Goal: Information Seeking & Learning: Learn about a topic

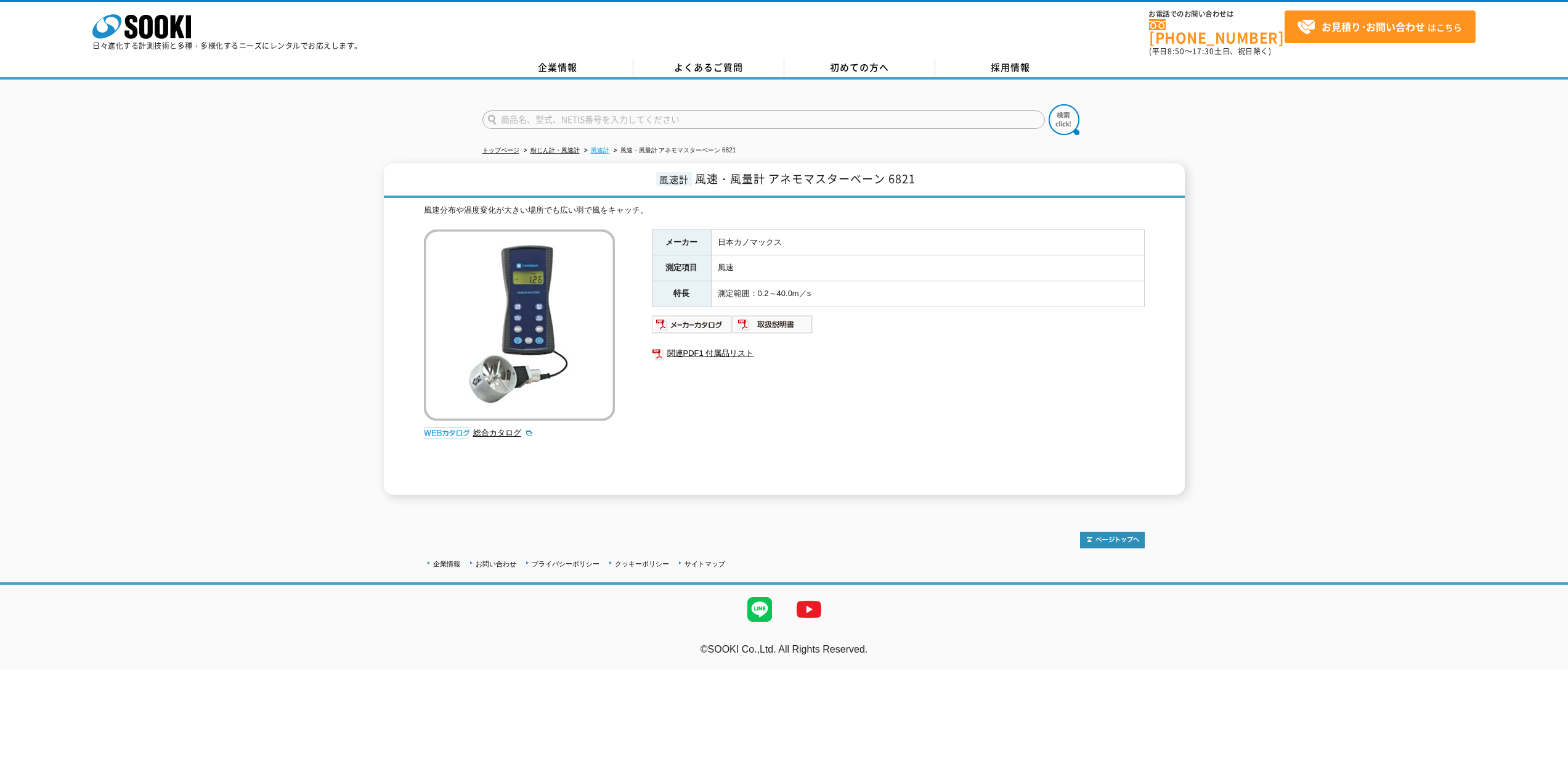
click at [598, 147] on link "風速計" at bounding box center [600, 150] width 18 height 7
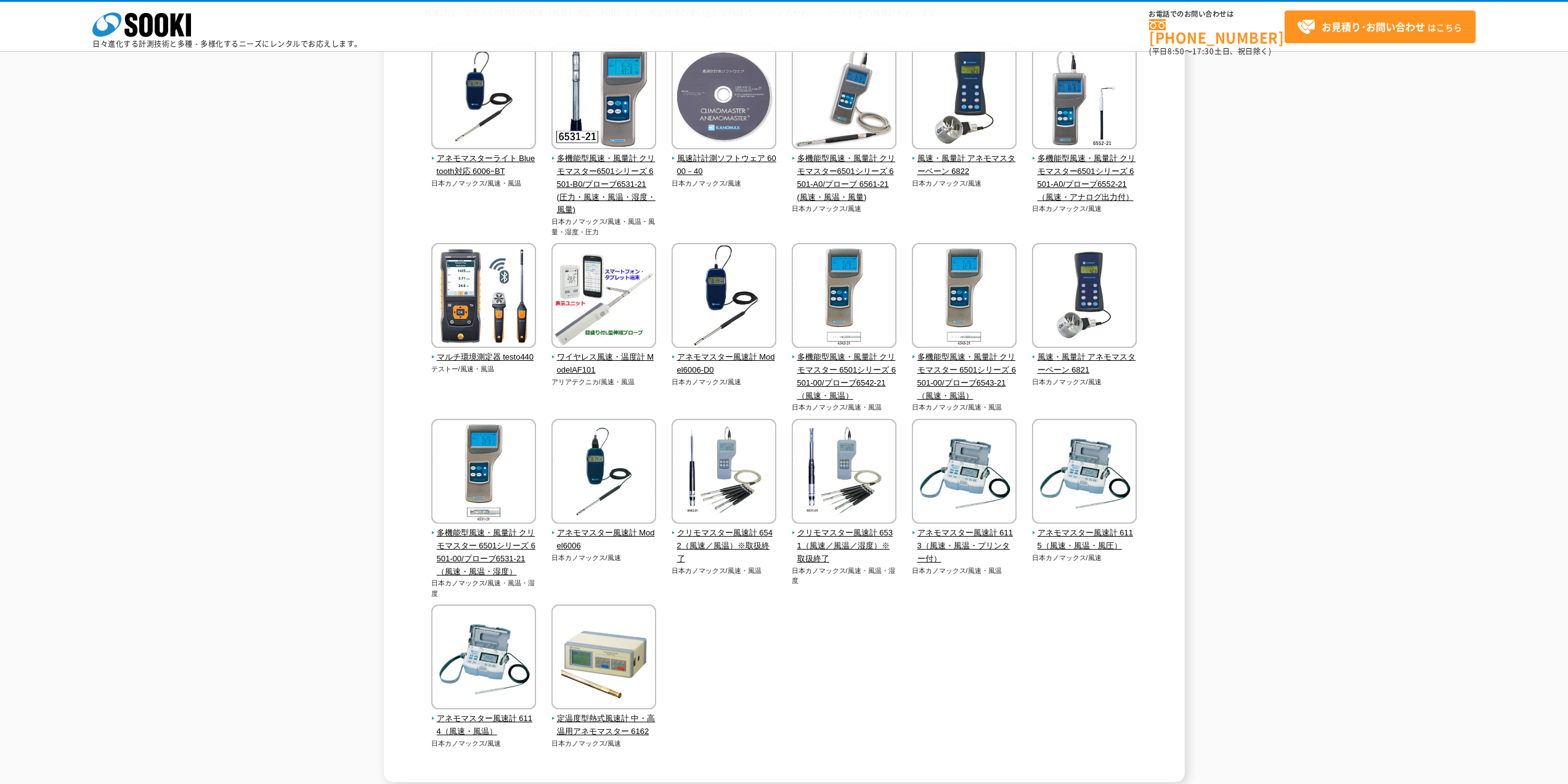
scroll to position [185, 0]
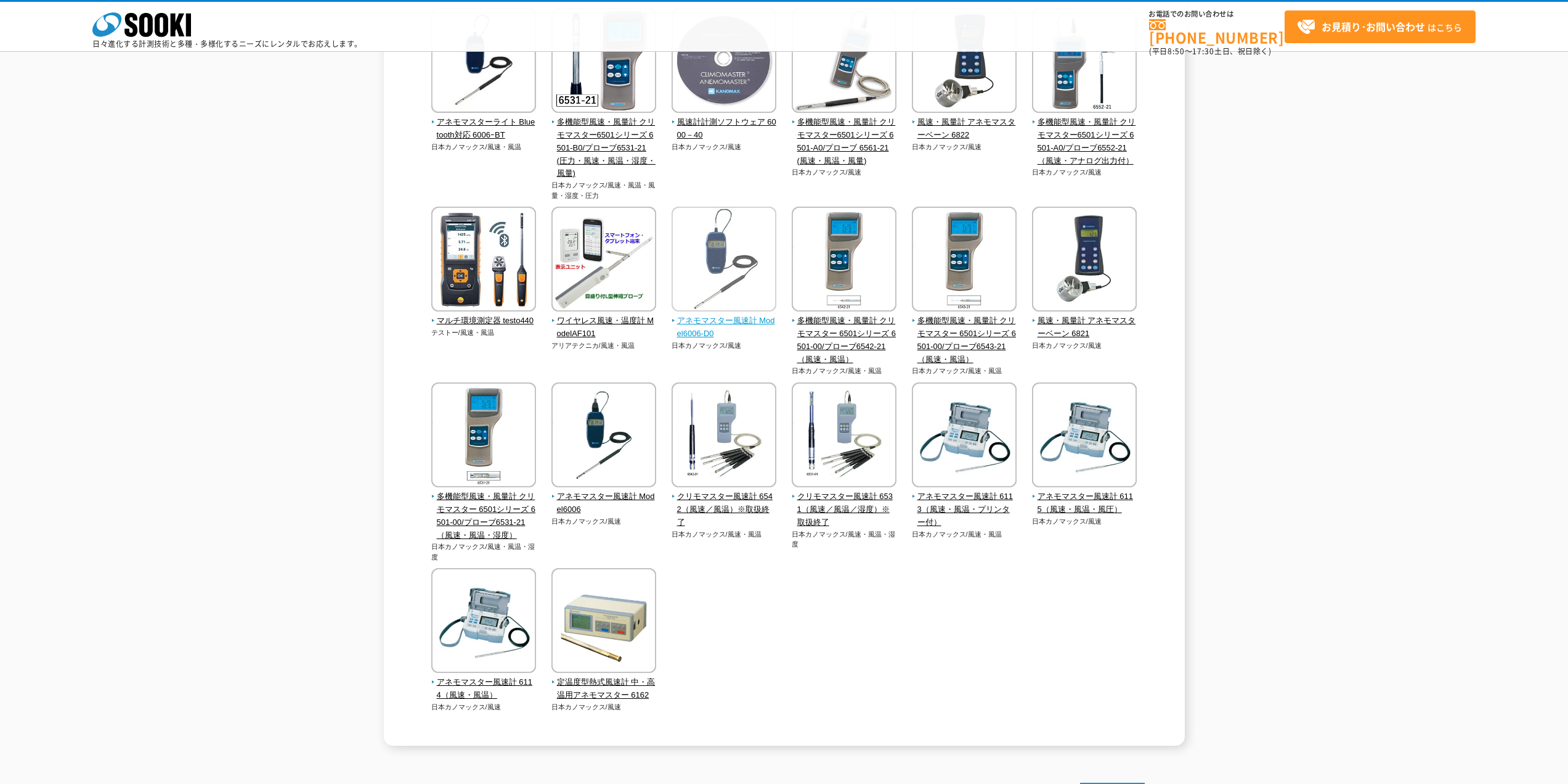
click at [700, 322] on span "アネモマスター風速計 Model6006-D0" at bounding box center [724, 327] width 106 height 26
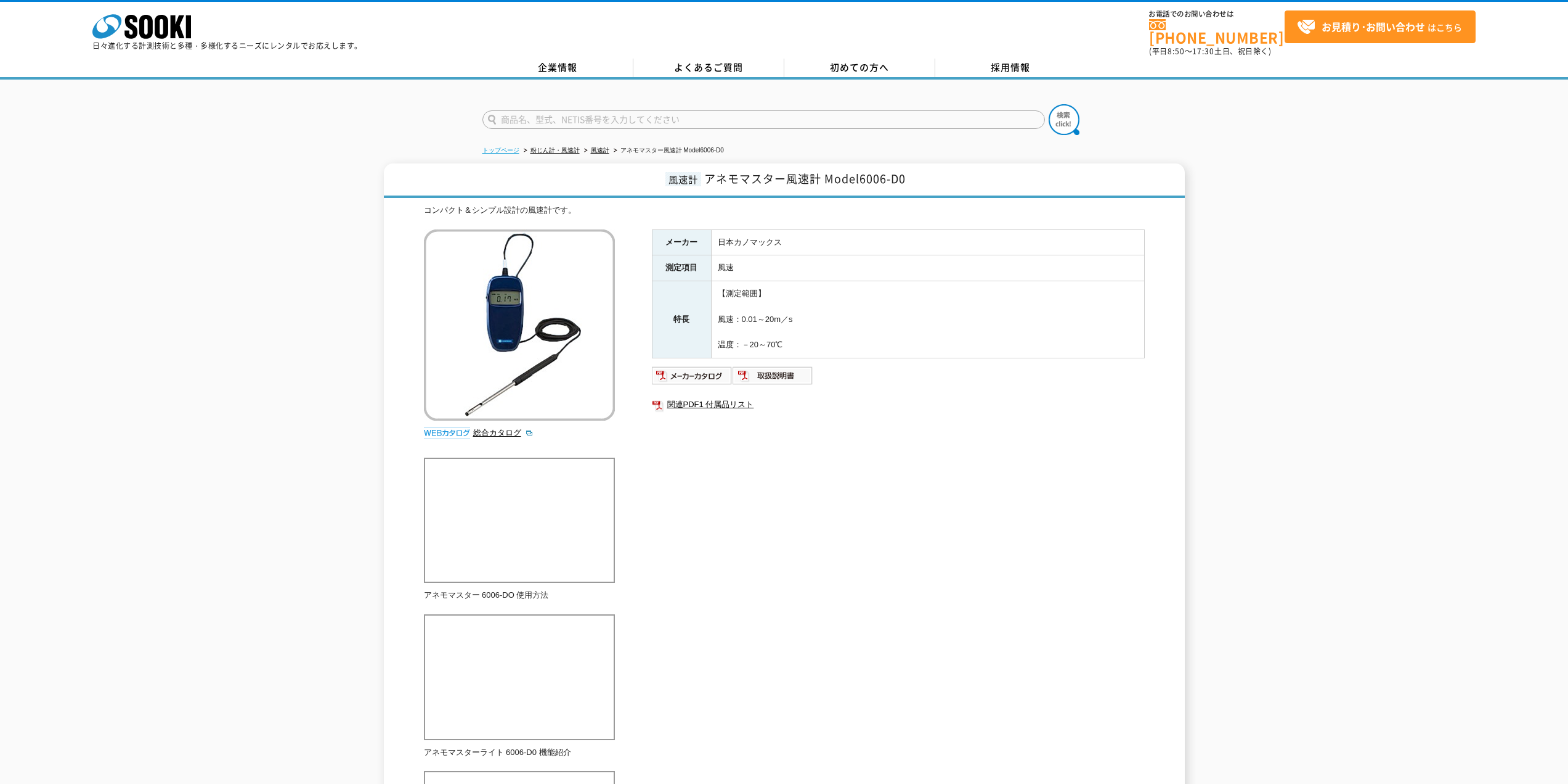
click at [499, 147] on link "トップページ" at bounding box center [500, 150] width 37 height 7
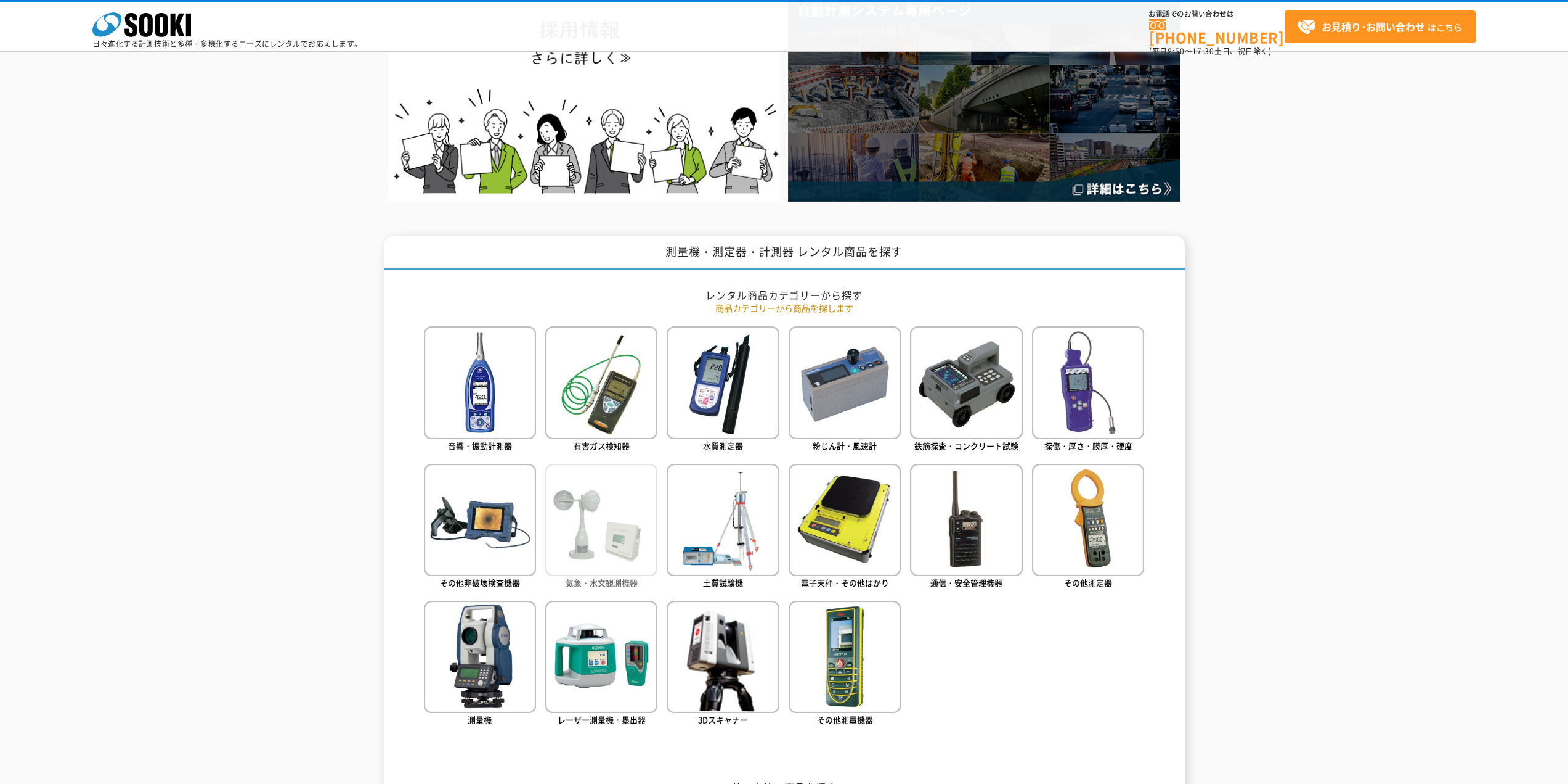
scroll to position [616, 0]
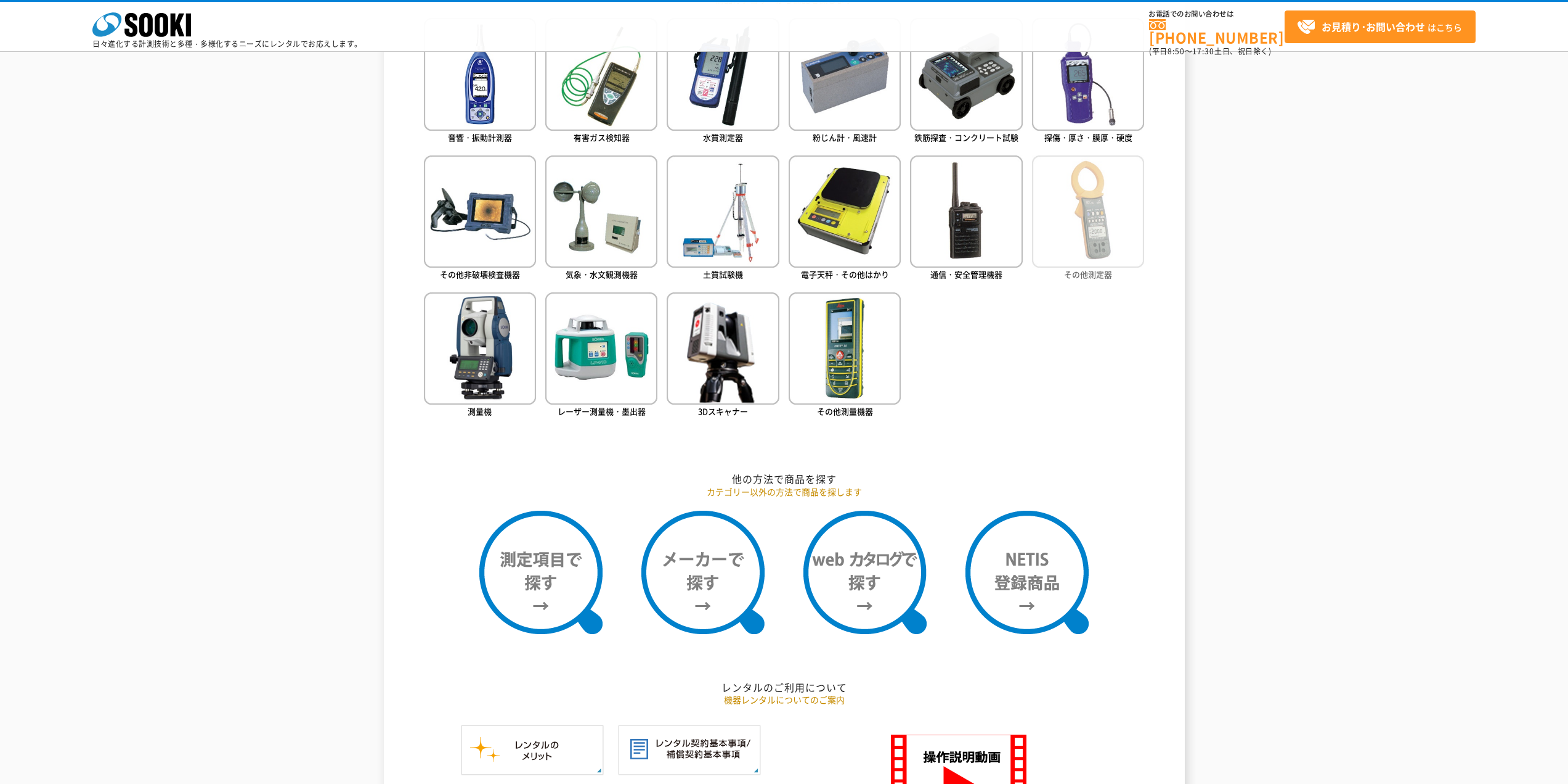
click at [1089, 237] on img at bounding box center [1089, 212] width 112 height 113
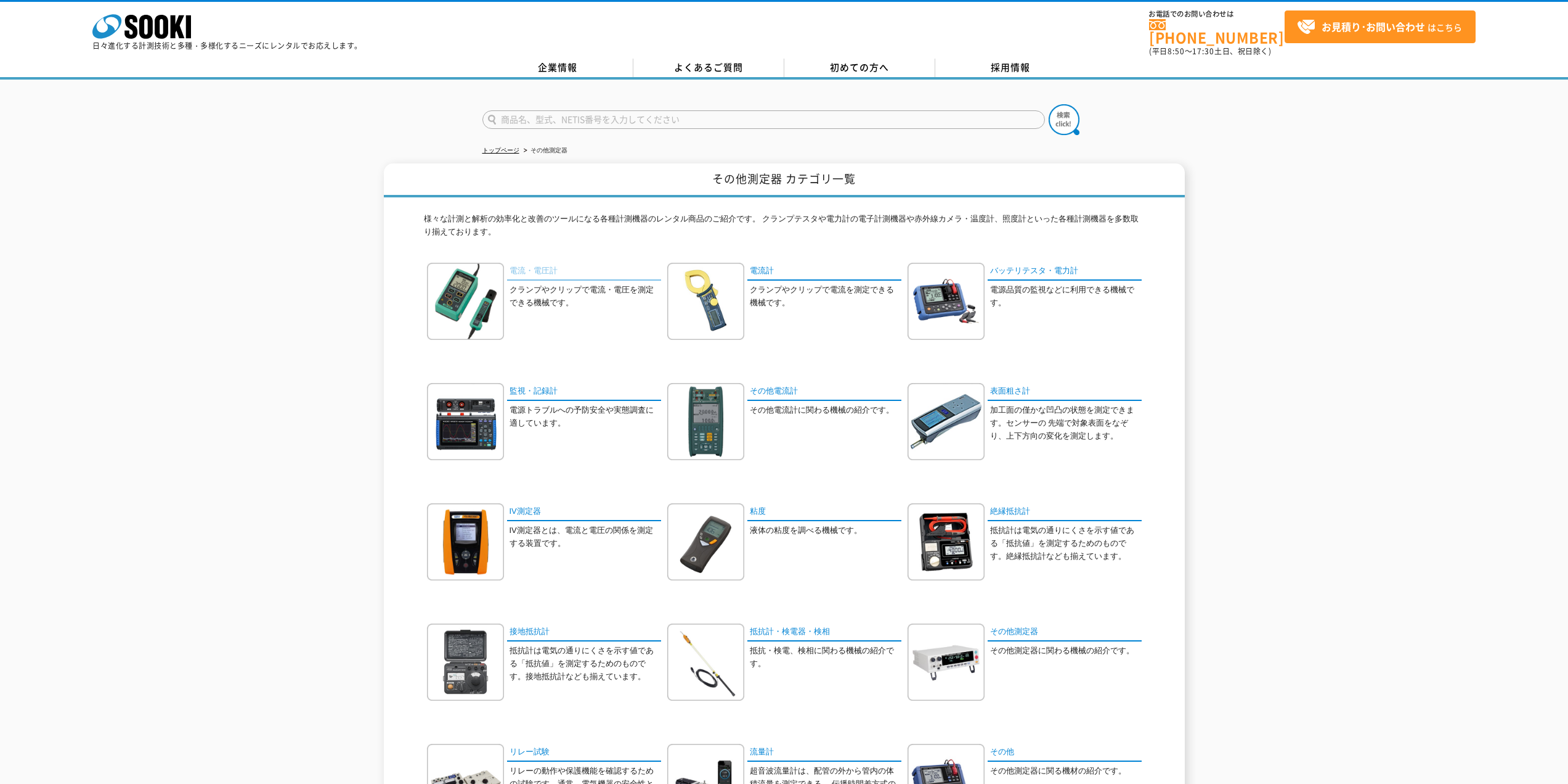
click at [525, 264] on link "電流・電圧計" at bounding box center [584, 271] width 154 height 18
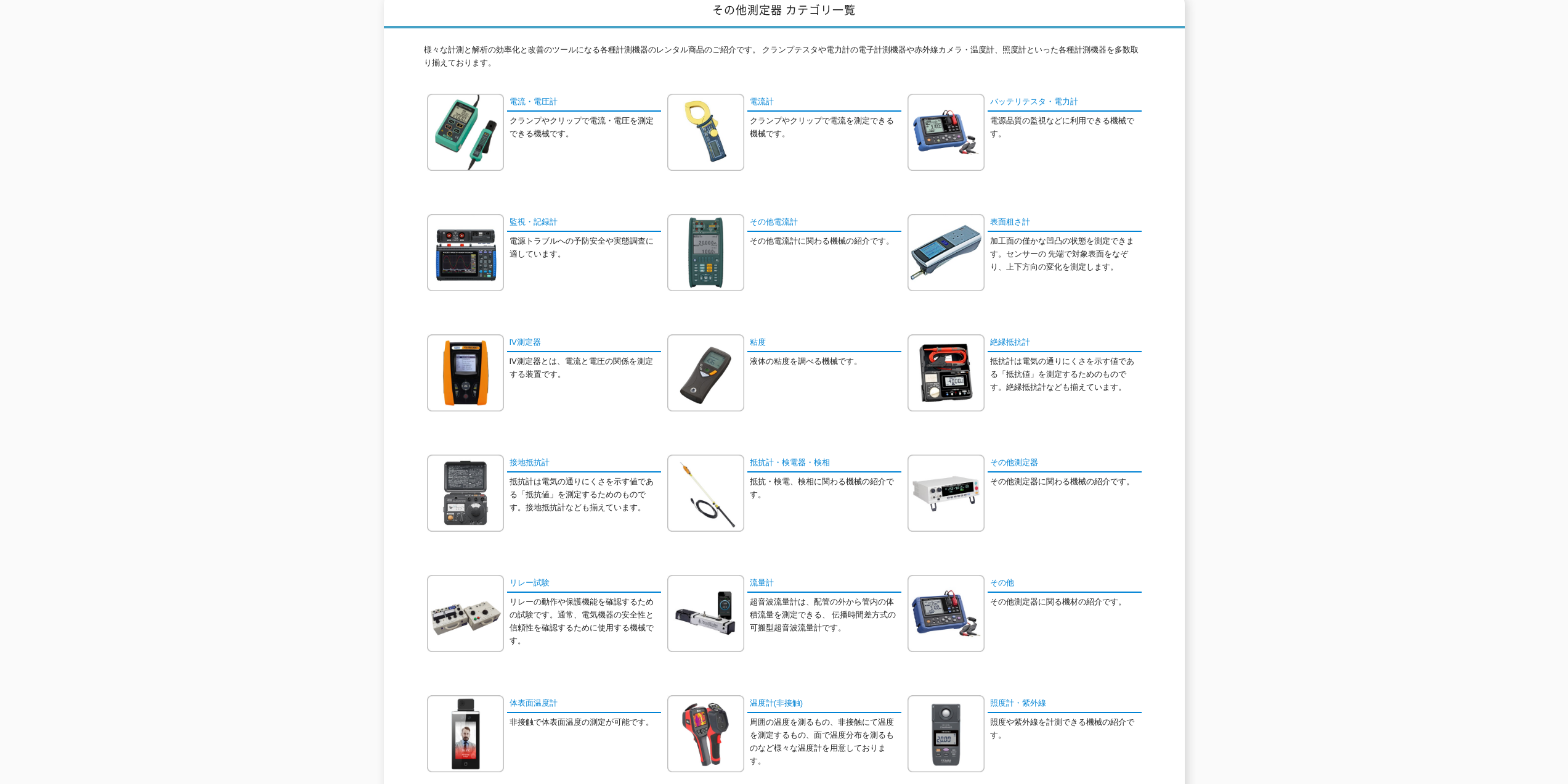
scroll to position [185, 0]
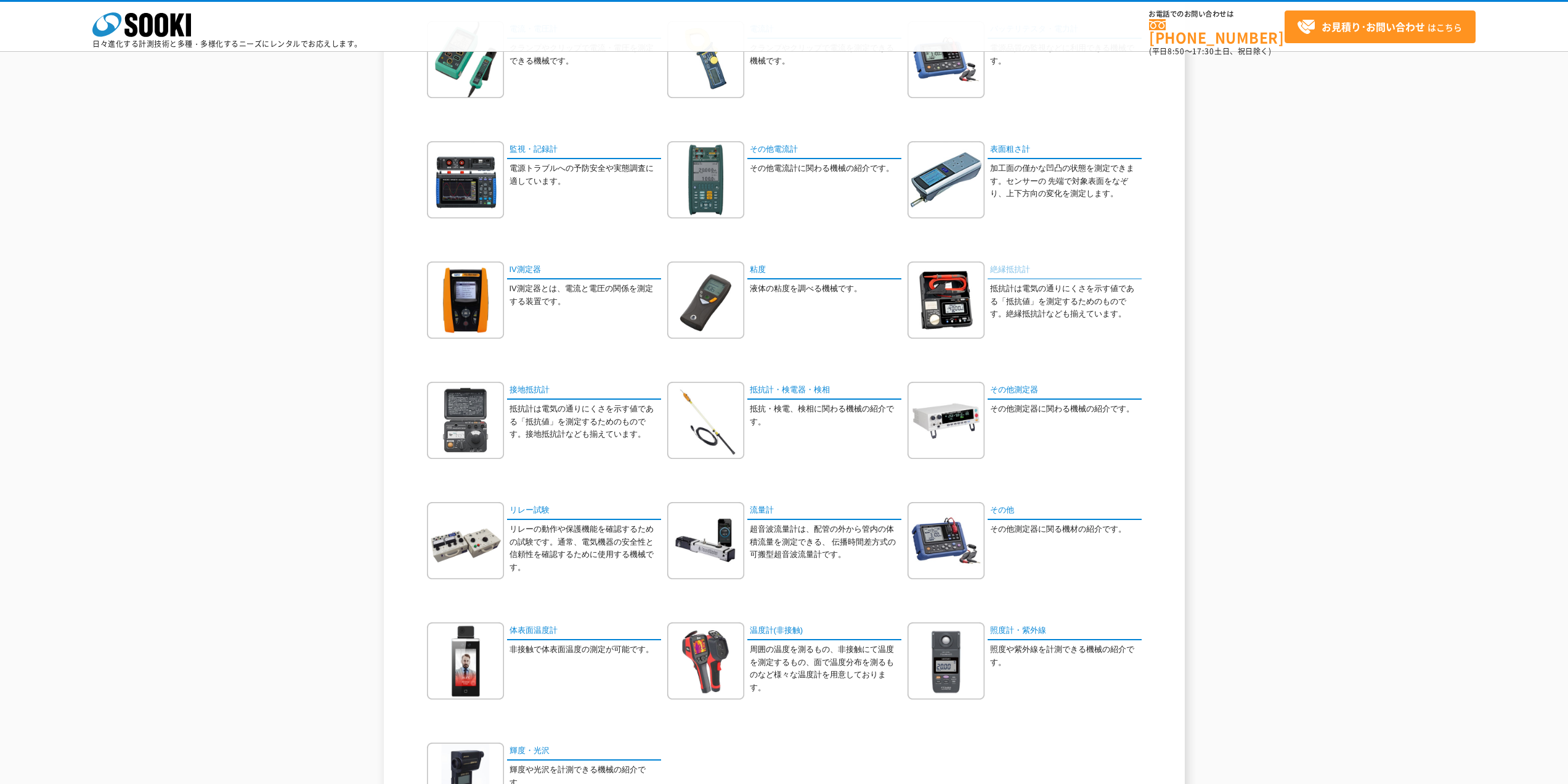
click at [1011, 271] on link "絶縁抵抗計" at bounding box center [1065, 270] width 154 height 18
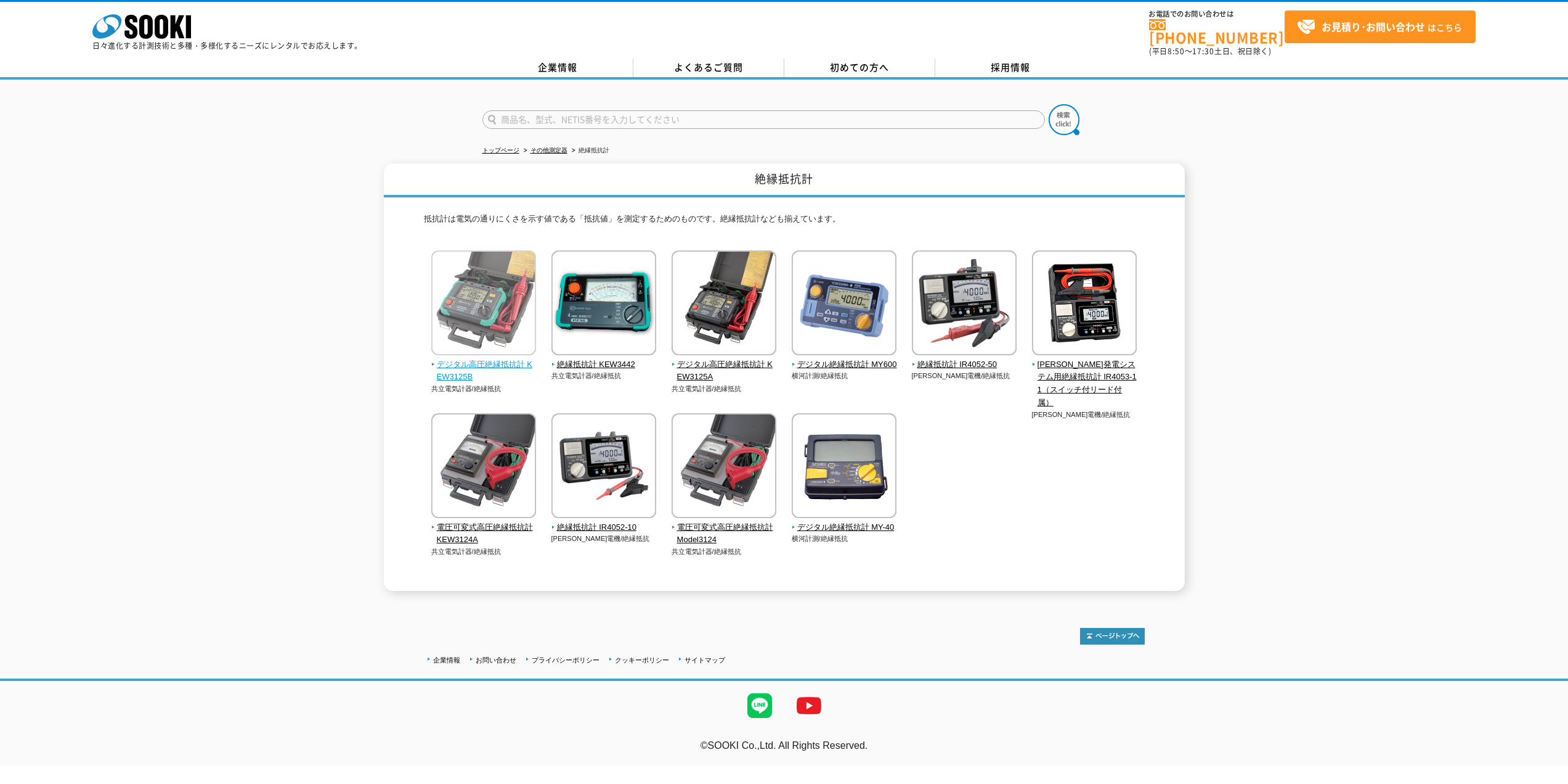
click at [501, 359] on span "デジタル高圧絶縁抵抗計 KEW3125B" at bounding box center [483, 371] width 106 height 26
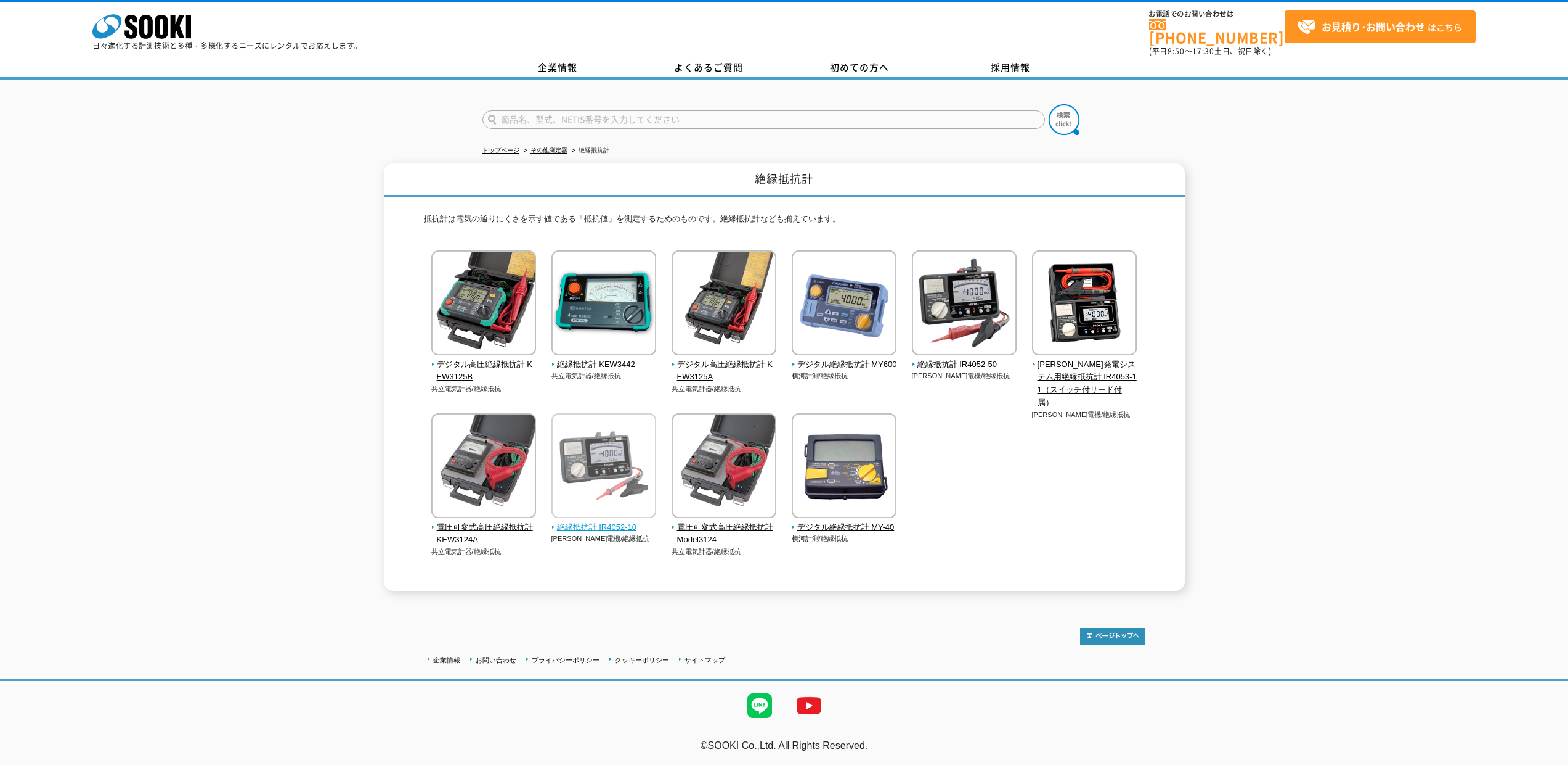
click at [635, 488] on img at bounding box center [604, 466] width 105 height 108
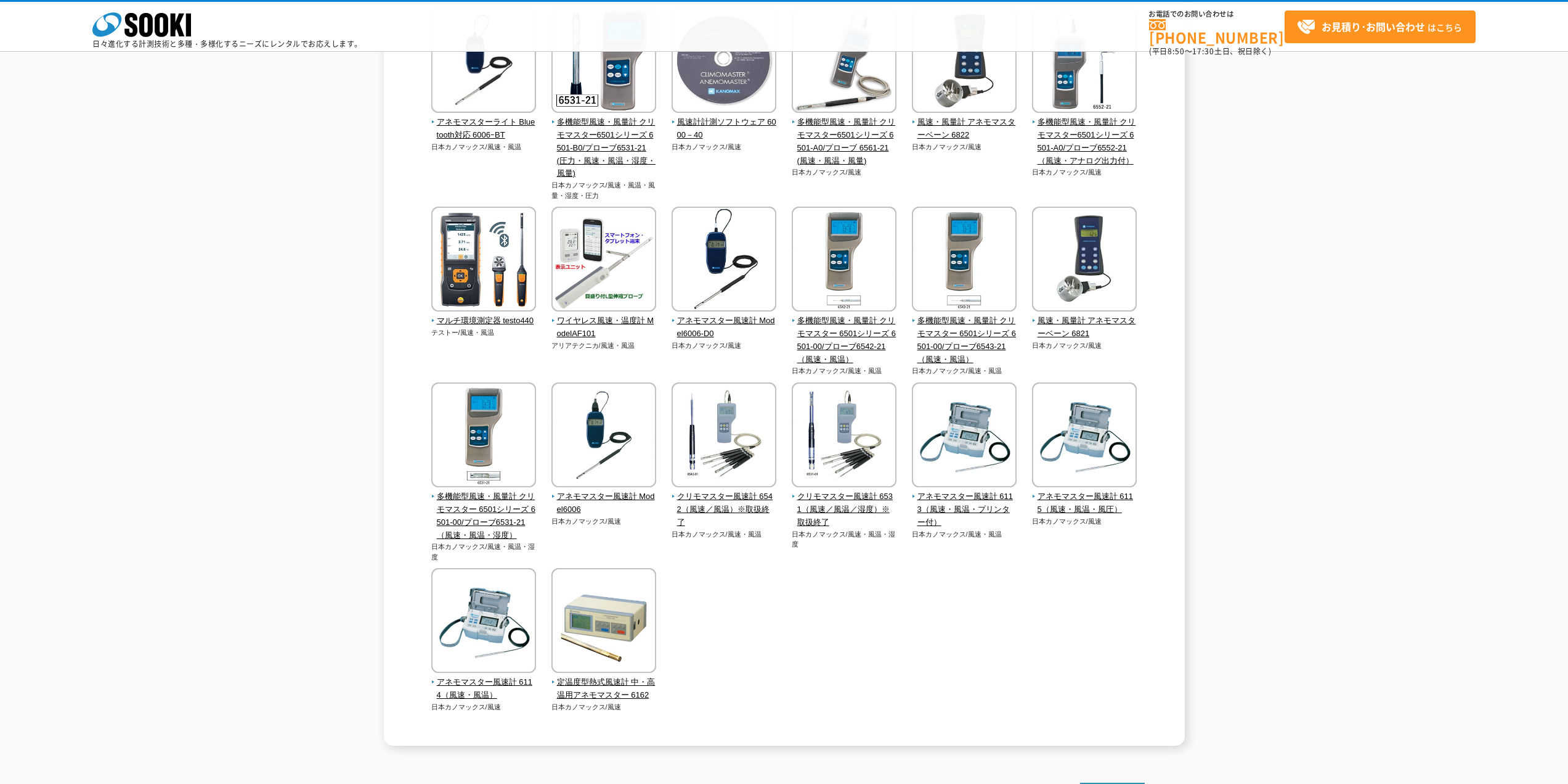
drag, startPoint x: 0, startPoint y: 0, endPoint x: 304, endPoint y: 374, distance: 482.0
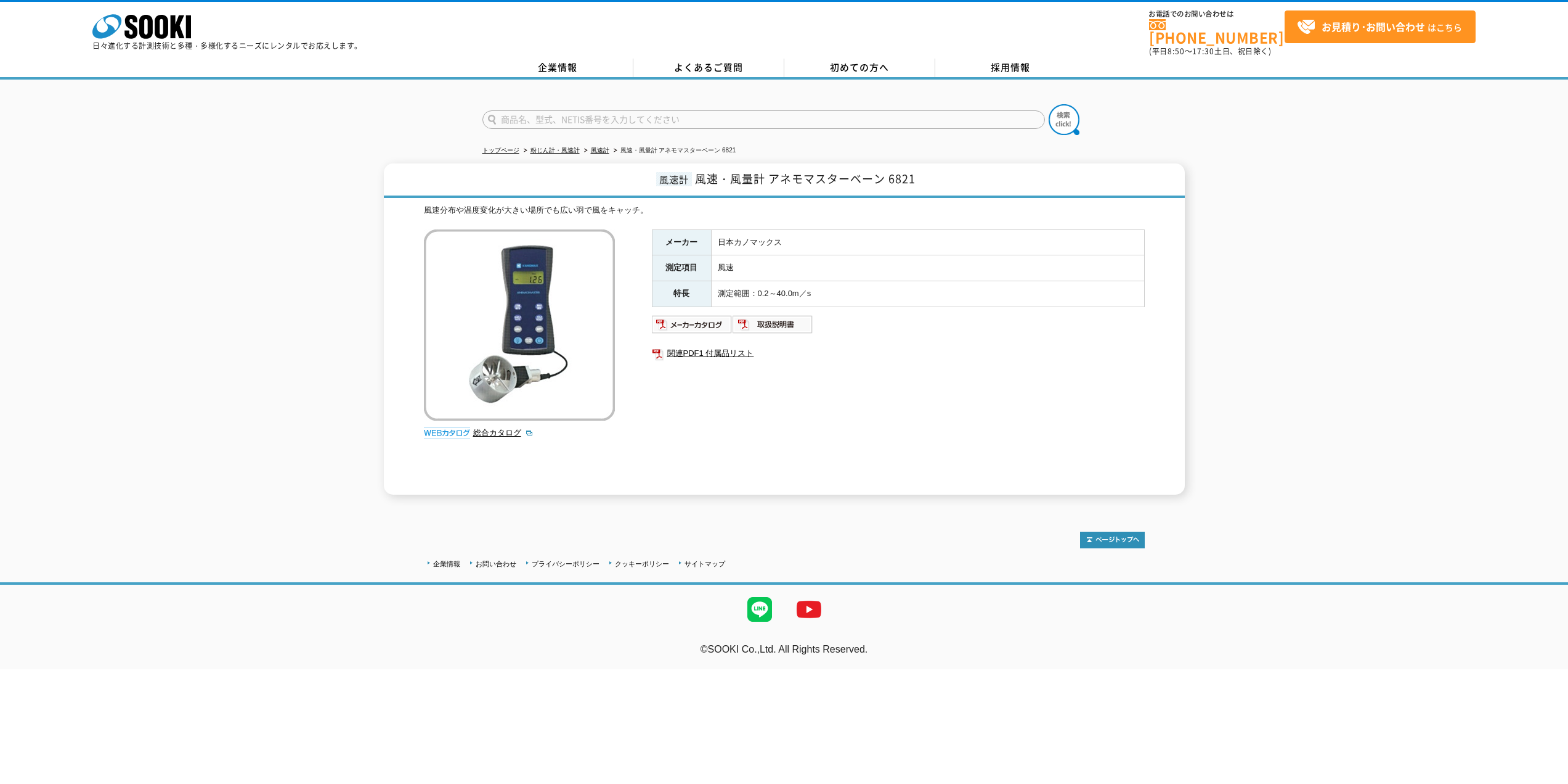
drag, startPoint x: 0, startPoint y: 0, endPoint x: 304, endPoint y: 374, distance: 482.0
click at [136, 26] on icon "株式会社 ソーキ" at bounding box center [141, 27] width 98 height 25
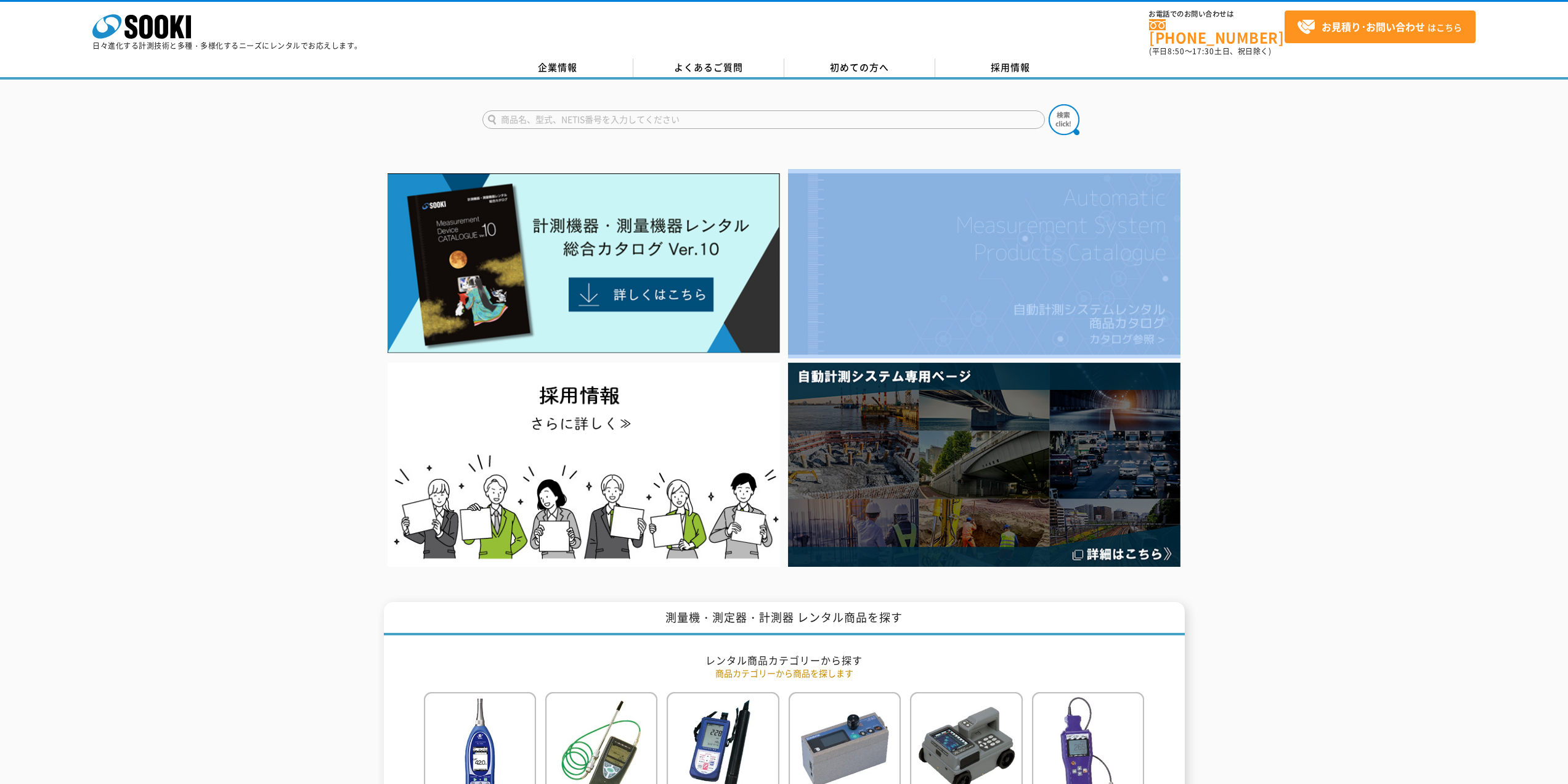
drag, startPoint x: 1444, startPoint y: 222, endPoint x: 1472, endPoint y: 209, distance: 30.9
click at [1443, 221] on div at bounding box center [784, 369] width 1568 height 402
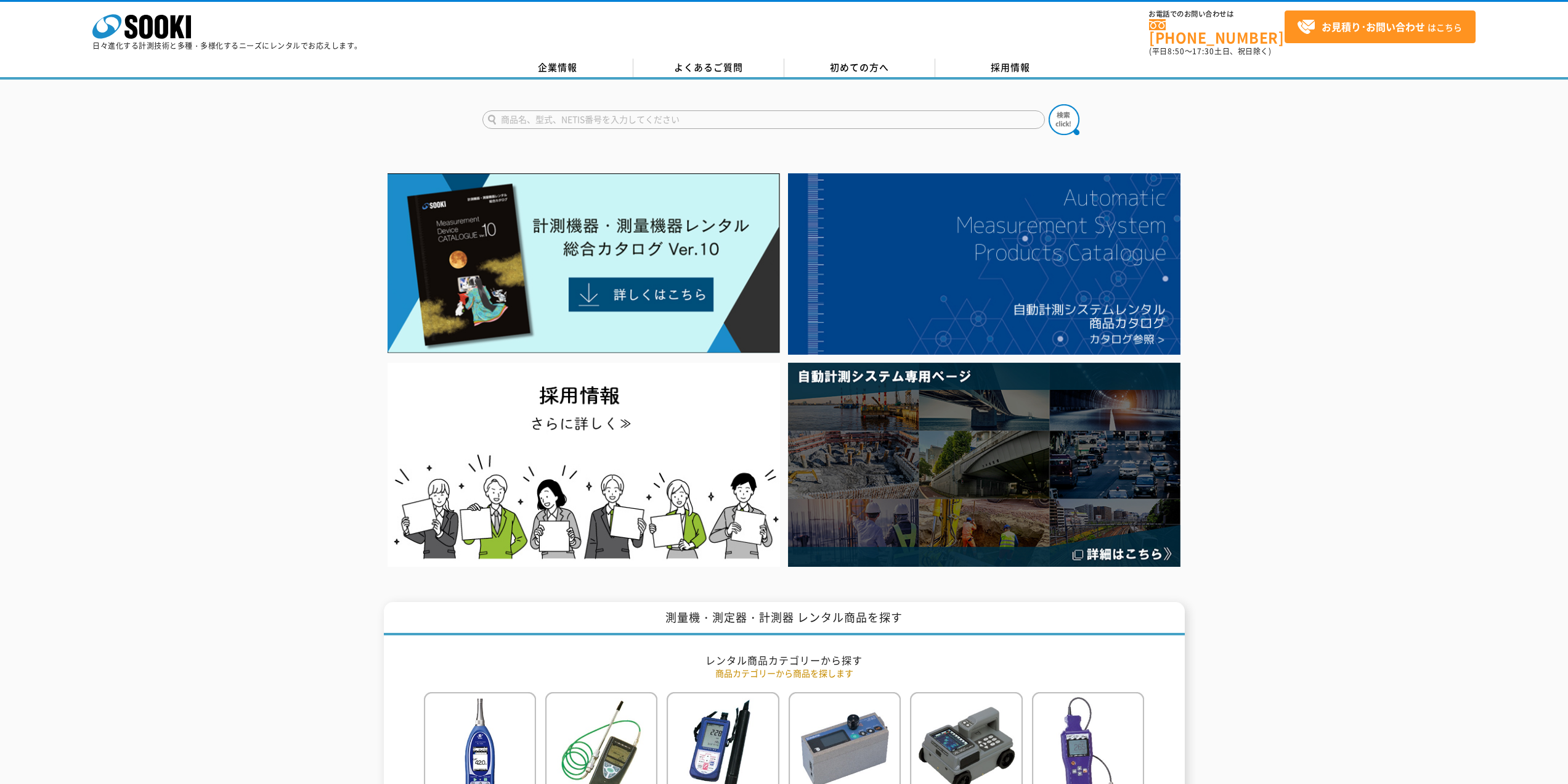
click at [260, 249] on div at bounding box center [784, 369] width 1568 height 402
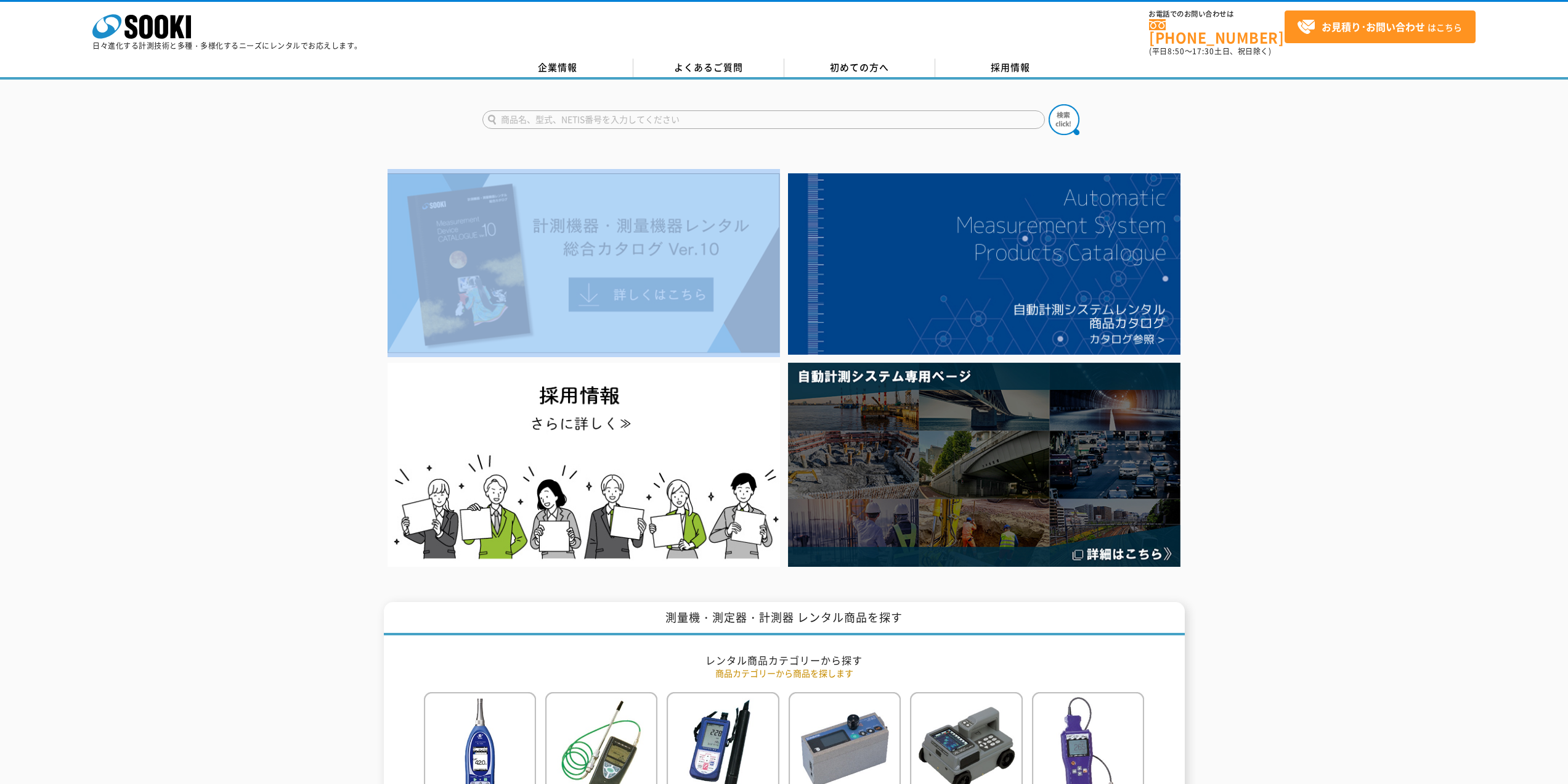
drag, startPoint x: 262, startPoint y: 252, endPoint x: 286, endPoint y: 308, distance: 60.9
click at [262, 255] on div at bounding box center [784, 369] width 1568 height 402
